Goal: Find contact information: Obtain details needed to contact an individual or organization

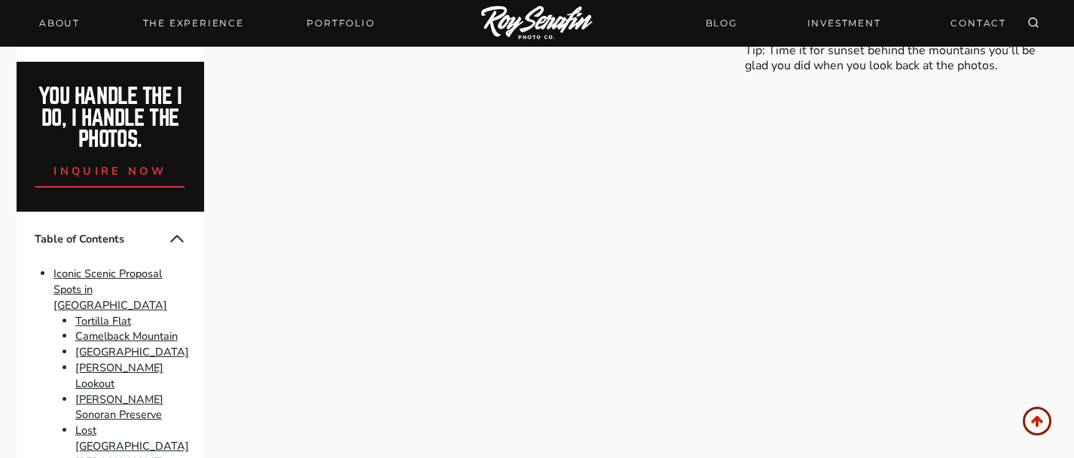
scroll to position [3431, 0]
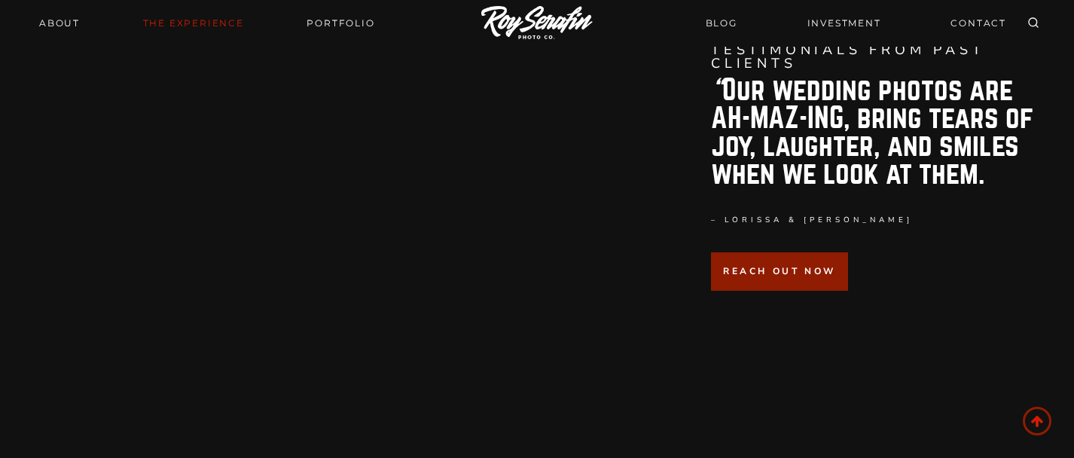
scroll to position [4745, 0]
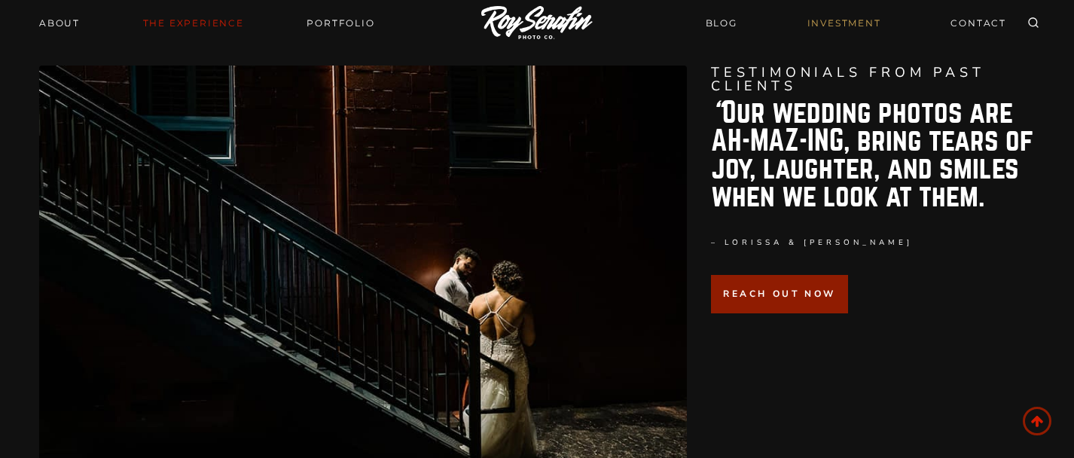
click at [829, 21] on link "INVESTMENT" at bounding box center [844, 23] width 92 height 26
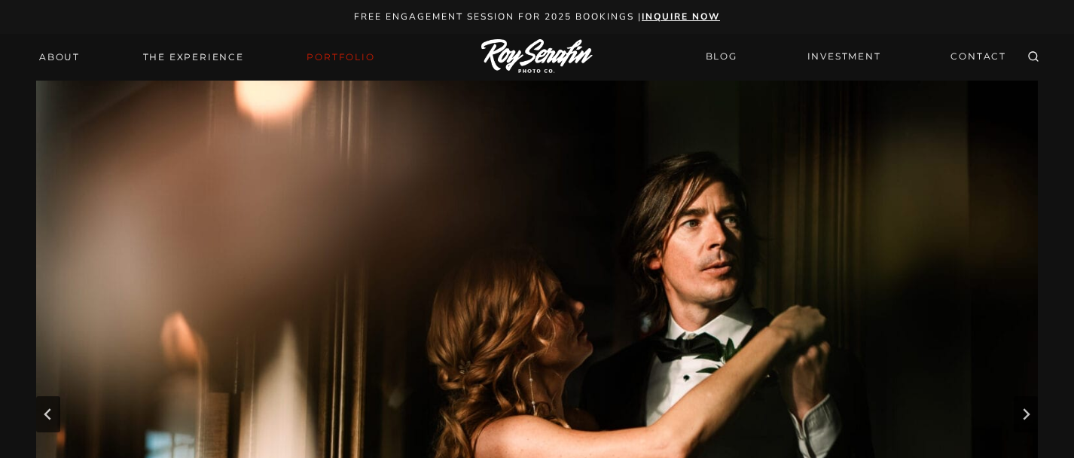
click at [691, 17] on strong "inquire now" at bounding box center [681, 17] width 78 height 12
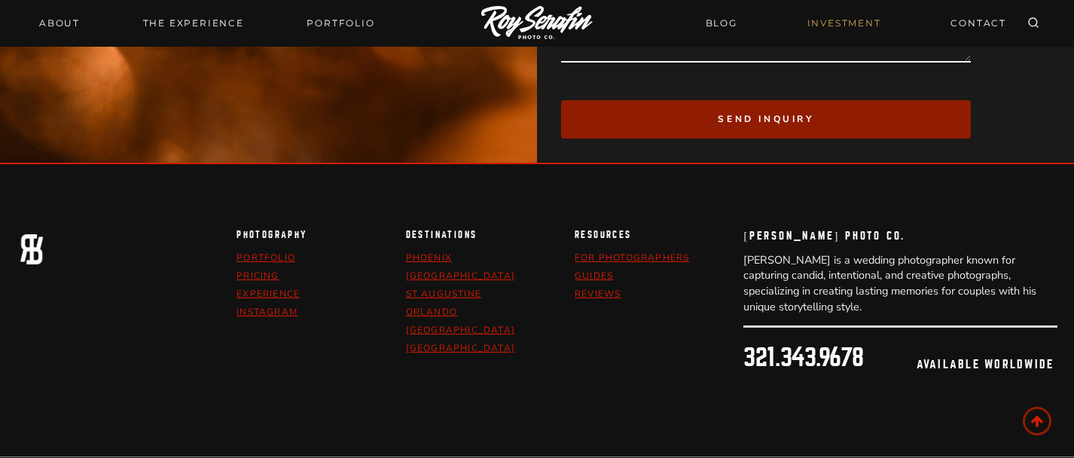
scroll to position [4118, 0]
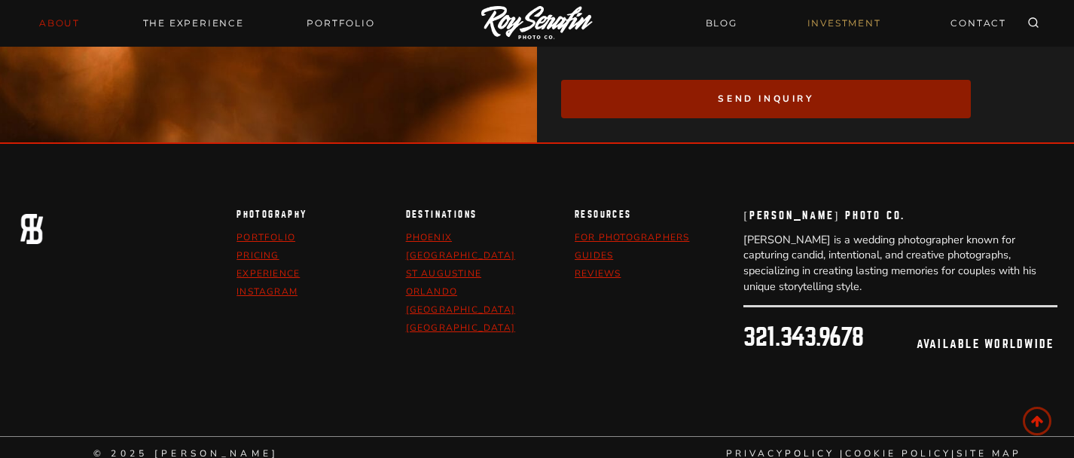
click at [46, 26] on link "About" at bounding box center [59, 23] width 59 height 21
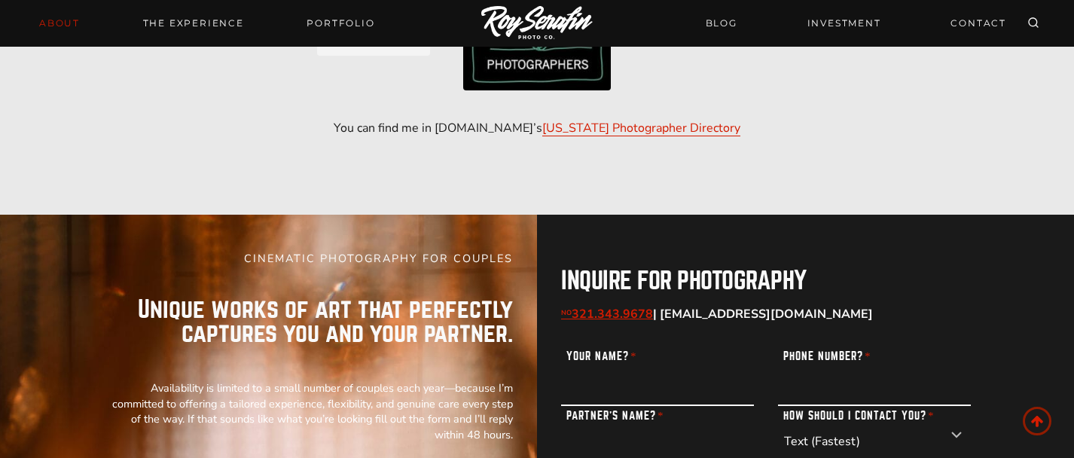
scroll to position [4594, 0]
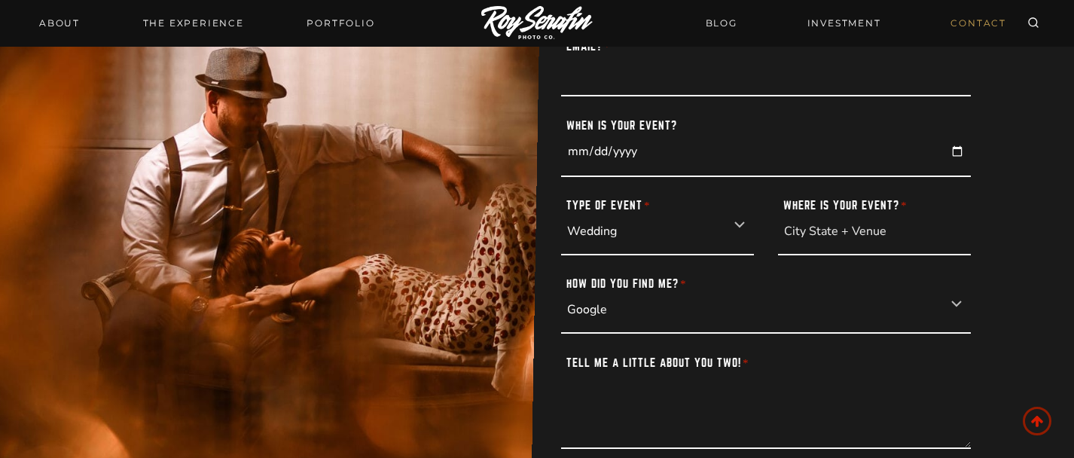
scroll to position [377, 0]
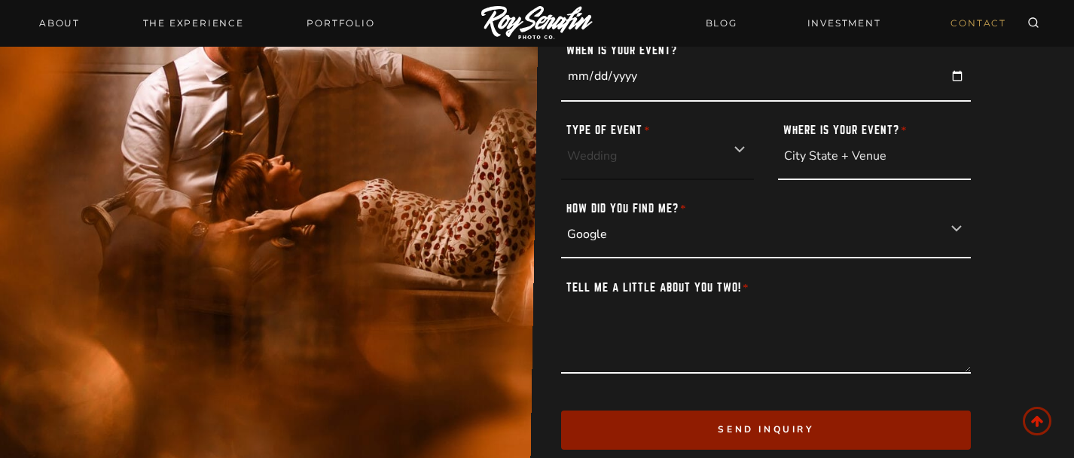
click at [739, 152] on select "Wedding Elopement Engagement Portrait" at bounding box center [657, 150] width 193 height 59
click at [739, 151] on select "Wedding Elopement Engagement Portrait" at bounding box center [657, 150] width 193 height 59
